Goal: Transaction & Acquisition: Download file/media

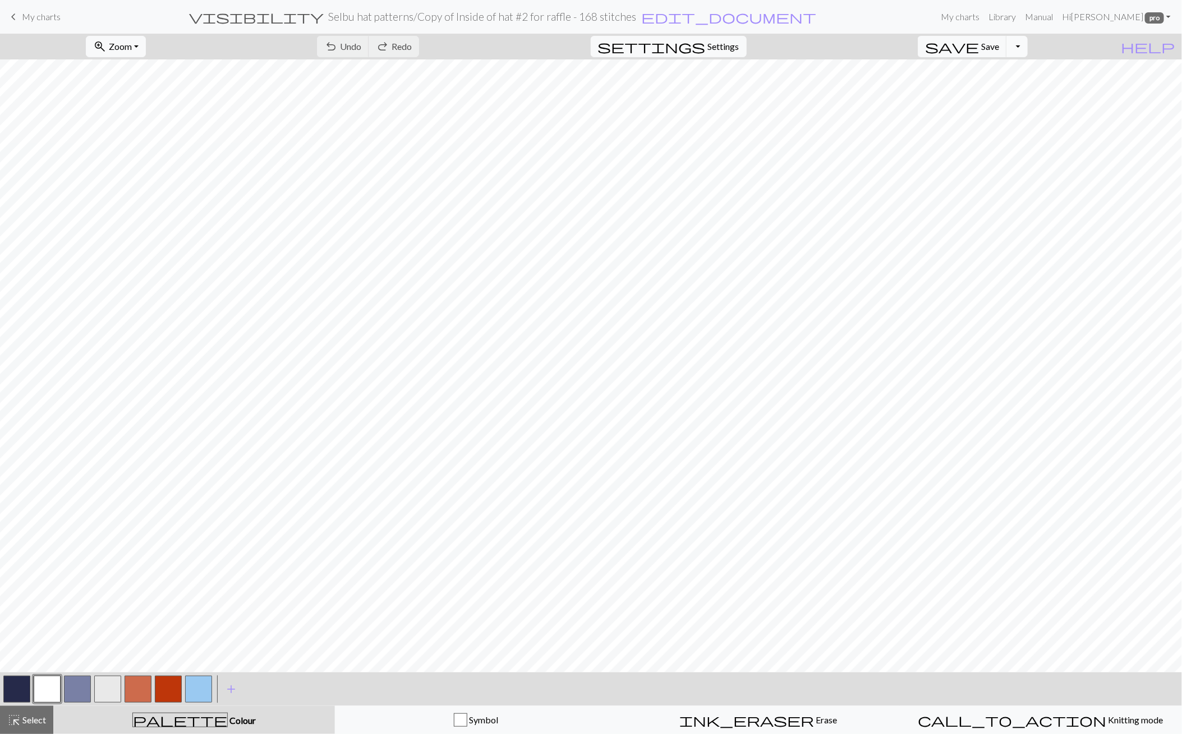
click at [1028, 44] on button "Toggle Dropdown" at bounding box center [1016, 46] width 21 height 21
click at [1007, 89] on button "save_alt Download" at bounding box center [934, 89] width 185 height 18
click at [554, 33] on button "Download" at bounding box center [564, 36] width 54 height 21
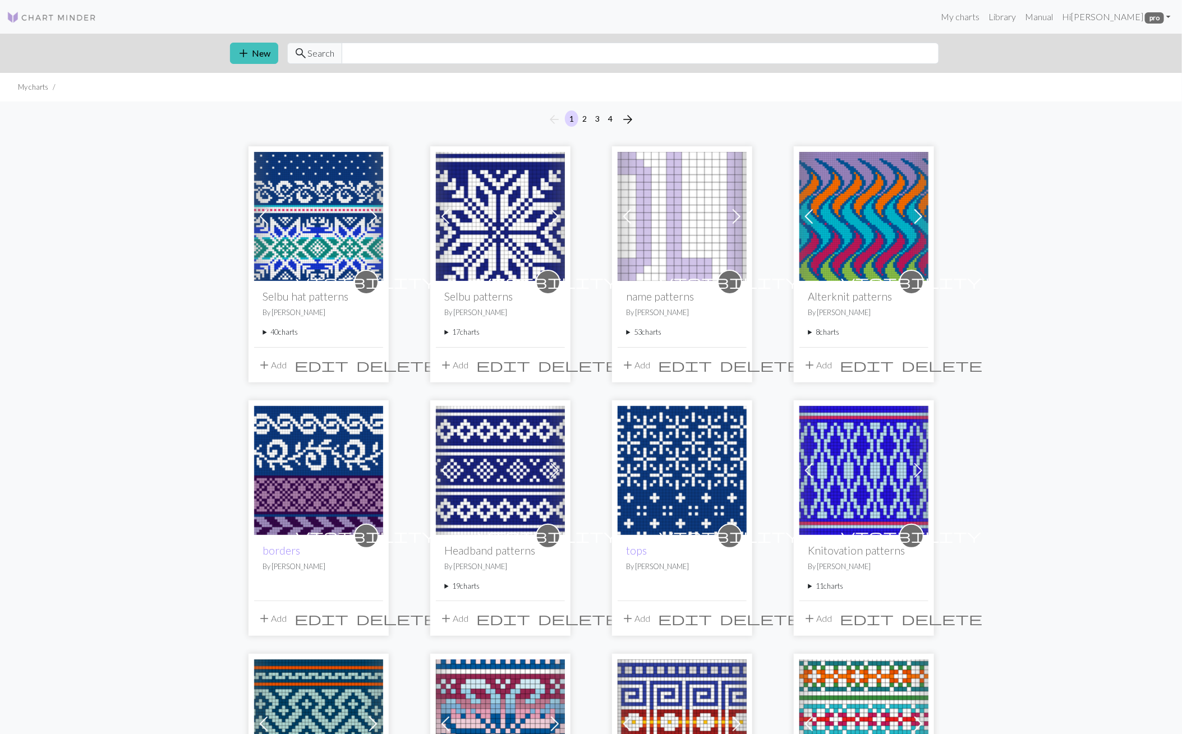
click at [44, 15] on img at bounding box center [52, 17] width 90 height 13
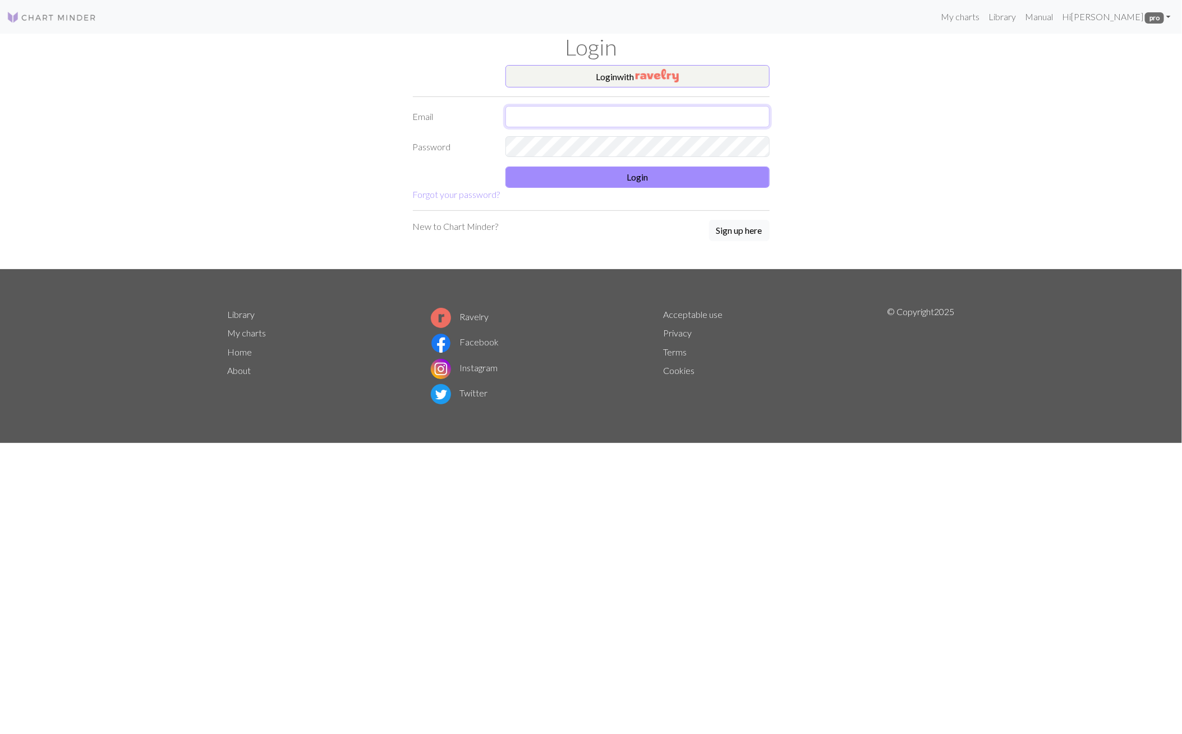
click at [542, 113] on input "text" at bounding box center [637, 116] width 264 height 21
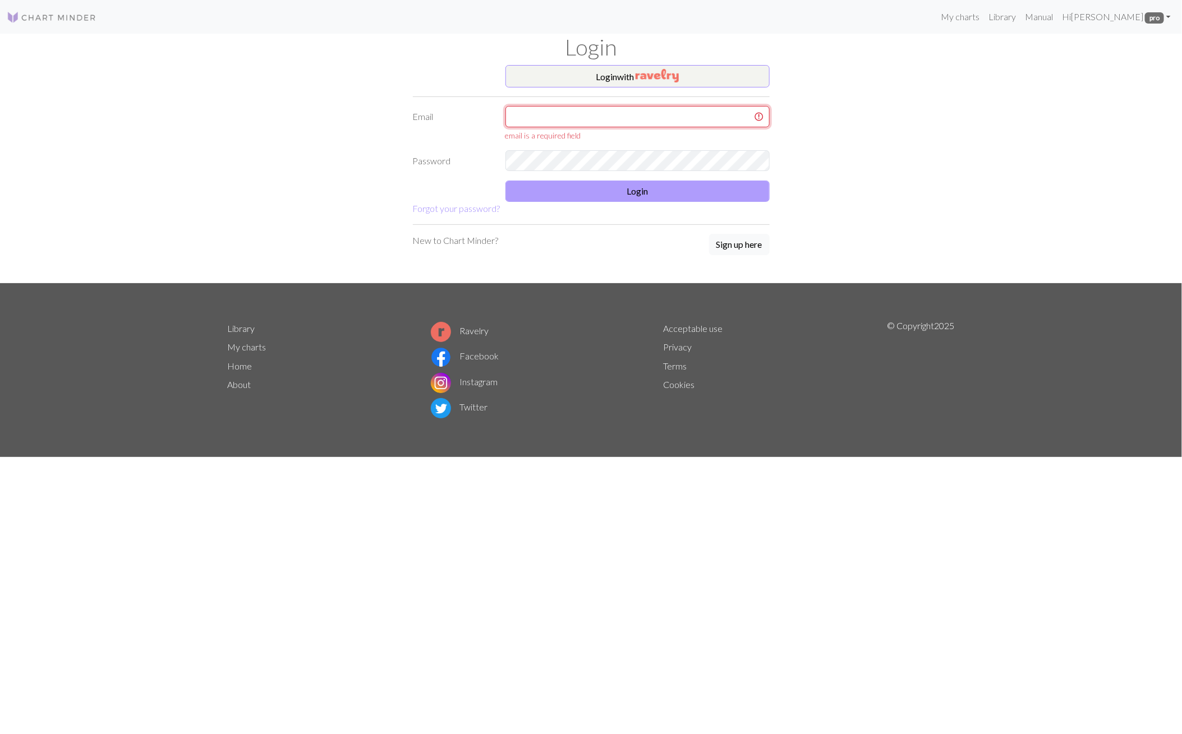
type input "latniuq@gmail.com"
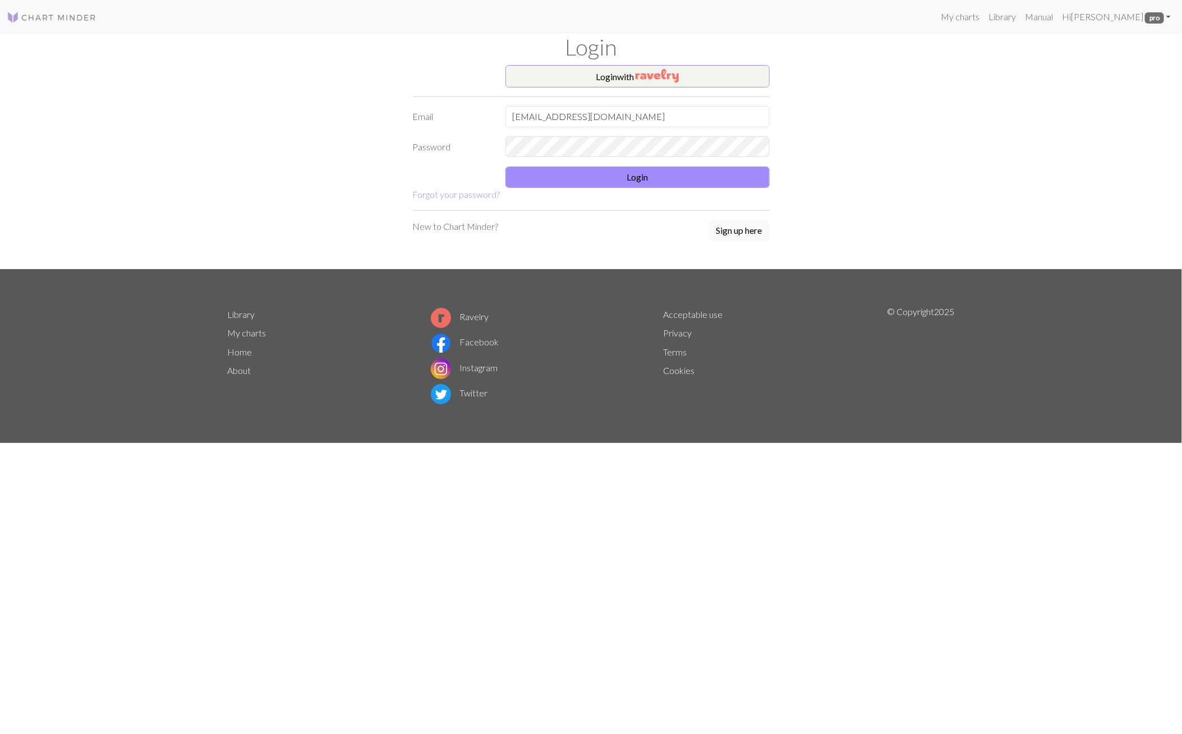
click at [836, 136] on div "Login with Email latniuq@gmail.com Password Login Forgot your password? New to …" at bounding box center [591, 167] width 741 height 204
drag, startPoint x: 710, startPoint y: 169, endPoint x: 804, endPoint y: 125, distance: 103.6
click at [710, 169] on button "Login" at bounding box center [637, 177] width 264 height 21
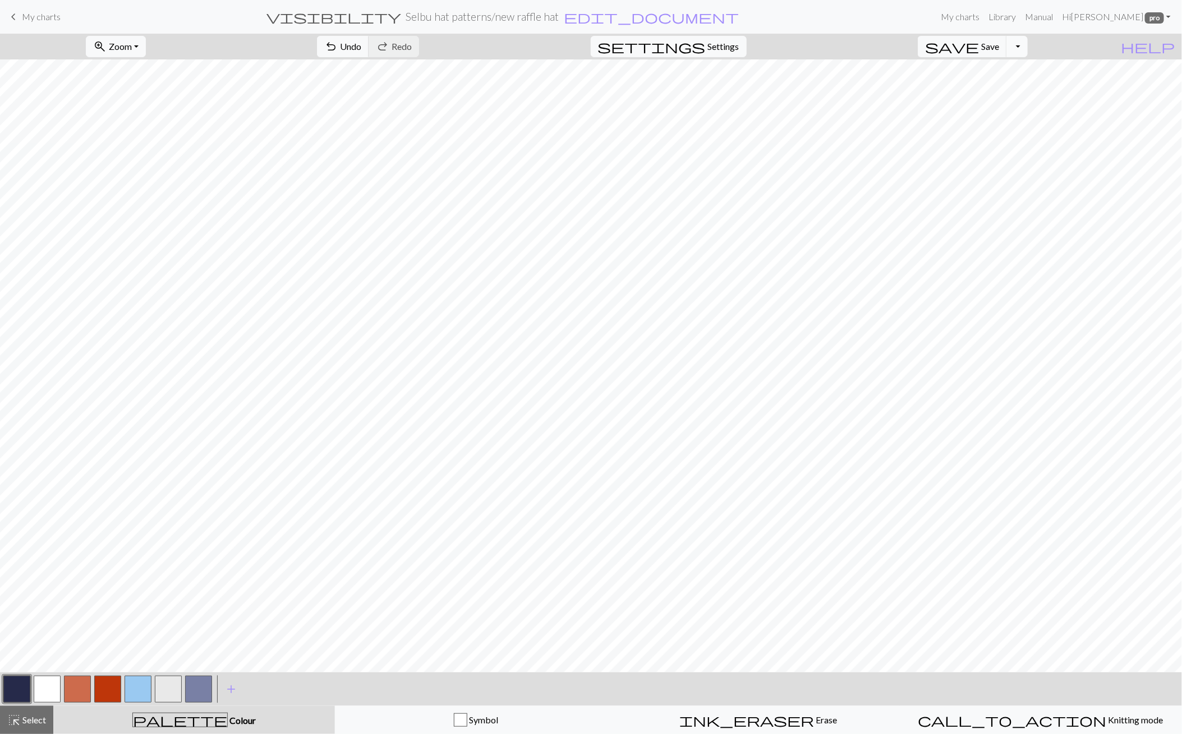
click at [1028, 50] on button "Toggle Dropdown" at bounding box center [1016, 46] width 21 height 21
click at [1006, 92] on button "save_alt Download" at bounding box center [934, 89] width 185 height 18
click at [568, 38] on button "Download" at bounding box center [564, 36] width 54 height 21
